Goal: Find specific page/section: Find specific page/section

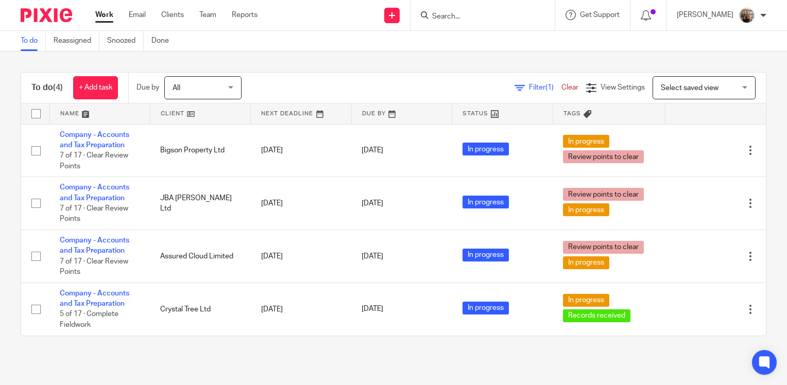
click at [482, 12] on input "Search" at bounding box center [477, 16] width 93 height 9
type input "bigson"
click at [480, 36] on link at bounding box center [493, 39] width 128 height 15
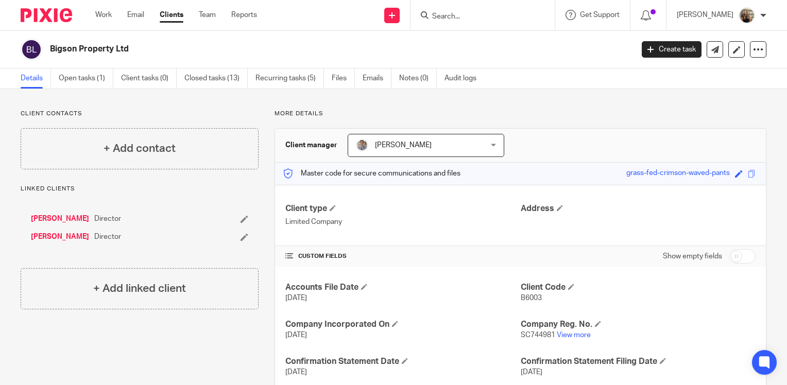
click at [452, 22] on div at bounding box center [482, 15] width 144 height 30
click at [452, 16] on input "Search" at bounding box center [477, 16] width 93 height 9
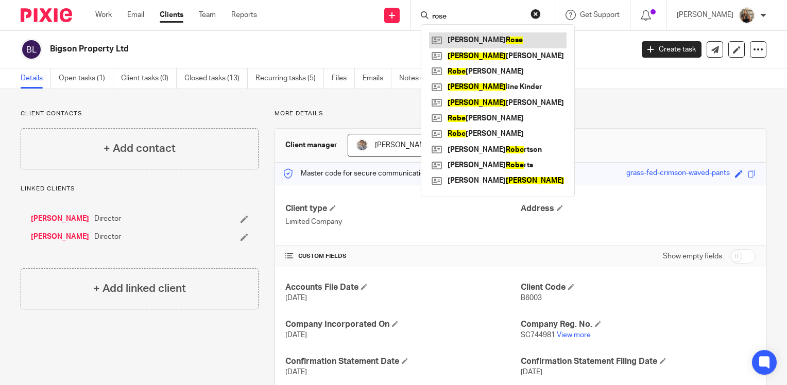
type input "rose"
click at [471, 42] on link at bounding box center [497, 39] width 137 height 15
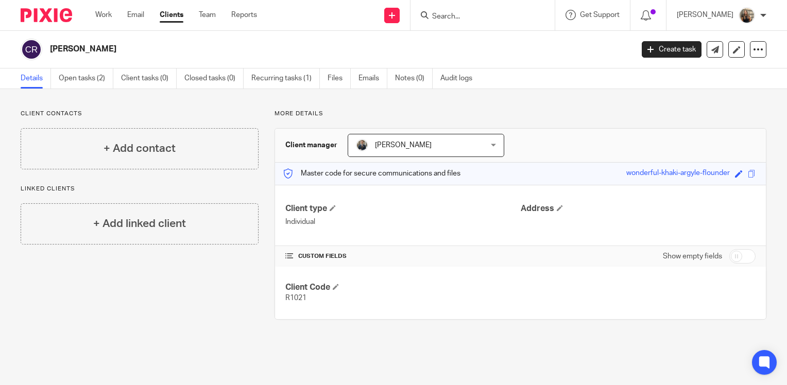
click at [689, 150] on div "Client manager Jamie Edwards Jamie Edwards Dean Anderson Iain Harris Jamie Edwa…" at bounding box center [520, 146] width 491 height 34
click at [675, 116] on p "More details" at bounding box center [520, 114] width 492 height 8
